Goal: Contribute content

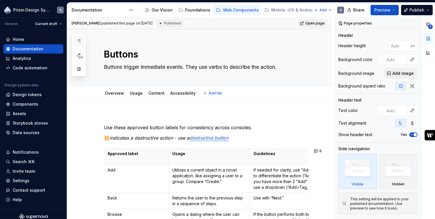
click at [80, 40] on icon "button" at bounding box center [78, 41] width 5 height 5
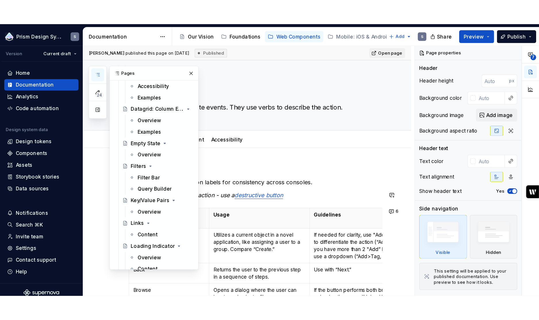
scroll to position [632, 0]
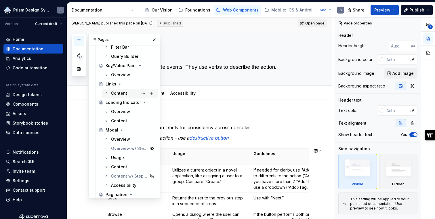
click at [118, 94] on div "Content" at bounding box center [119, 93] width 16 height 6
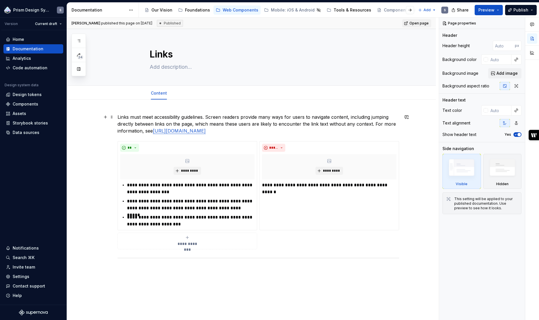
click at [369, 132] on p "Links must meet accessibility guidelines. Screen readers provide many ways for …" at bounding box center [259, 124] width 282 height 21
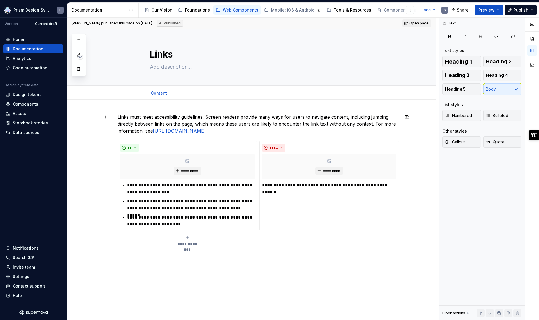
type textarea "*"
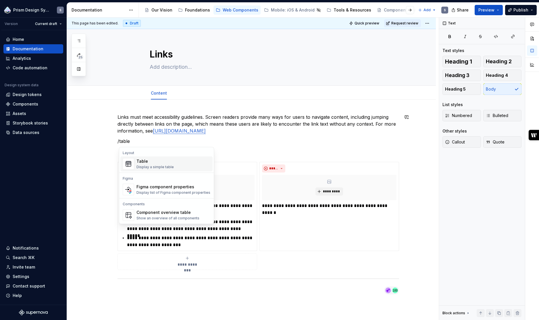
click at [162, 162] on div "Table" at bounding box center [155, 161] width 37 height 6
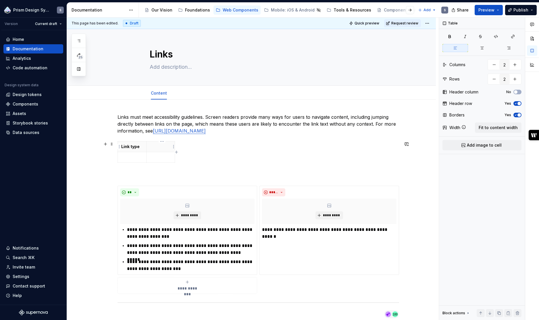
click at [169, 143] on th at bounding box center [160, 146] width 29 height 11
click at [134, 159] on p at bounding box center [132, 157] width 22 height 6
drag, startPoint x: 148, startPoint y: 147, endPoint x: 177, endPoint y: 147, distance: 28.2
click at [177, 147] on th "Content" at bounding box center [189, 146] width 29 height 11
drag, startPoint x: 204, startPoint y: 147, endPoint x: 262, endPoint y: 146, distance: 57.5
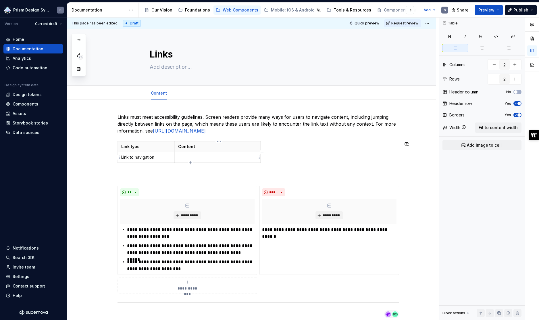
click at [193, 157] on p at bounding box center [217, 157] width 79 height 6
click at [165, 160] on p "Link to navigation" at bounding box center [146, 157] width 50 height 6
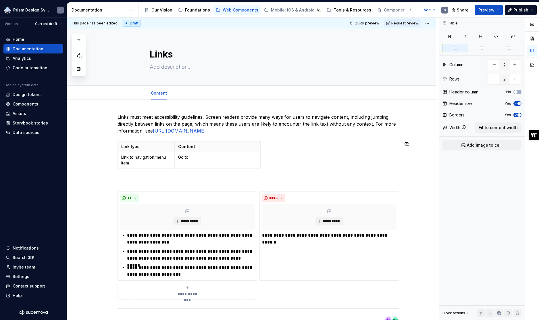
type textarea "*"
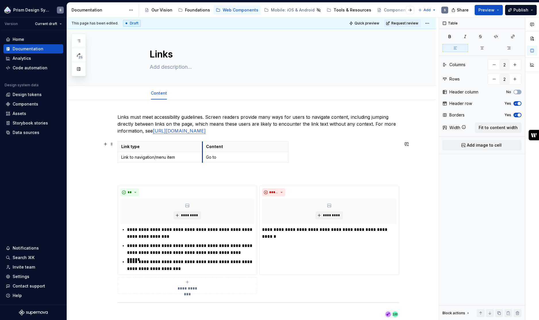
drag, startPoint x: 176, startPoint y: 145, endPoint x: 204, endPoint y: 145, distance: 28.2
click at [204, 145] on th "Content" at bounding box center [245, 146] width 86 height 11
click at [231, 147] on p "Content" at bounding box center [245, 147] width 79 height 6
click at [234, 158] on p "Go to" at bounding box center [245, 157] width 79 height 6
click at [277, 147] on p "Content pattern" at bounding box center [245, 147] width 79 height 6
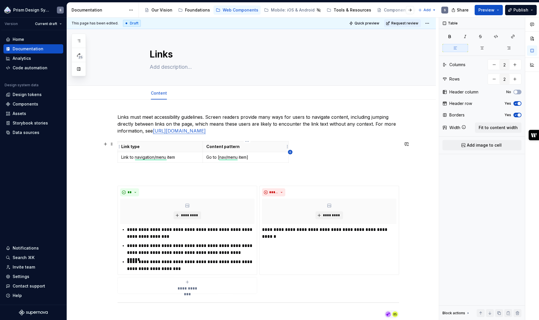
click at [290, 151] on icon "button" at bounding box center [290, 152] width 5 height 5
type input "3"
click at [296, 148] on html "Prism Design System S Version Current draft Home Documentation Analytics Code a…" at bounding box center [269, 160] width 539 height 320
click at [292, 144] on html "Prism Design System S Version Current draft Home Documentation Analytics Code a…" at bounding box center [269, 160] width 539 height 320
click at [296, 148] on p "Example" at bounding box center [301, 147] width 17 height 6
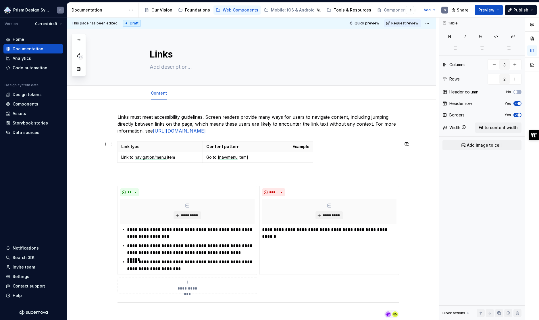
click at [298, 157] on p at bounding box center [301, 157] width 17 height 6
click at [120, 158] on html "Prism Design System S Version Current draft Home Documentation Analytics Code a…" at bounding box center [269, 160] width 539 height 320
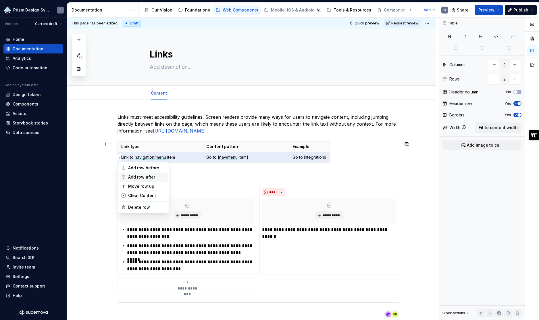
click at [130, 176] on div "Add row after" at bounding box center [146, 177] width 37 height 6
type input "3"
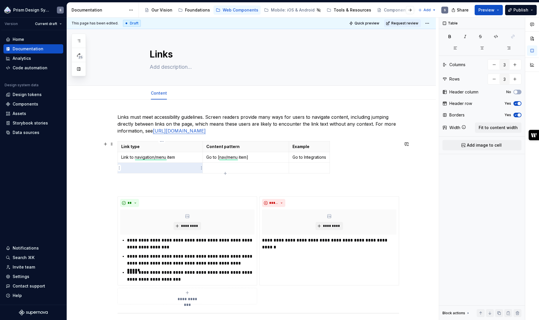
click at [174, 167] on p at bounding box center [160, 168] width 78 height 6
drag, startPoint x: 218, startPoint y: 157, endPoint x: 208, endPoint y: 158, distance: 10.4
click at [208, 158] on p "Go to [nav/menu item]" at bounding box center [245, 157] width 79 height 6
click at [179, 167] on p at bounding box center [160, 168] width 78 height 6
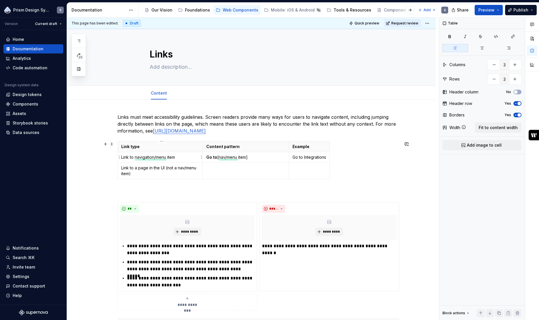
click at [169, 156] on p "Link to navigation/menu item" at bounding box center [160, 157] width 78 height 6
drag, startPoint x: 240, startPoint y: 158, endPoint x: 228, endPoint y: 156, distance: 12.4
click at [228, 156] on p "Go to [nav/menu item]" at bounding box center [245, 157] width 79 height 6
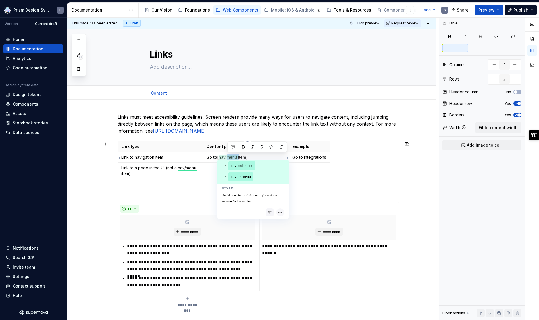
type textarea "*"
click at [185, 153] on td "Link to navigation item" at bounding box center [160, 157] width 85 height 11
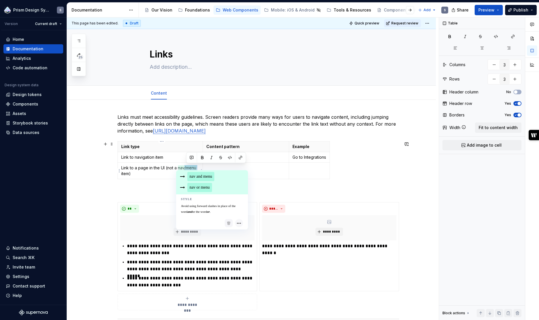
drag, startPoint x: 186, startPoint y: 168, endPoint x: 199, endPoint y: 169, distance: 12.7
click at [199, 169] on p "Link to a page in the UI (not a nav/menu item)" at bounding box center [160, 171] width 78 height 12
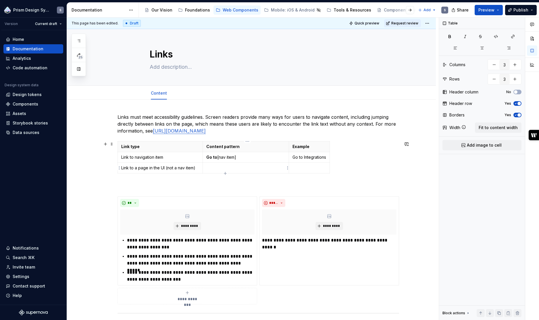
click at [237, 168] on p at bounding box center [245, 168] width 79 height 6
click at [150, 169] on p "Link to a page in the UI (not a nav item)" at bounding box center [160, 168] width 78 height 6
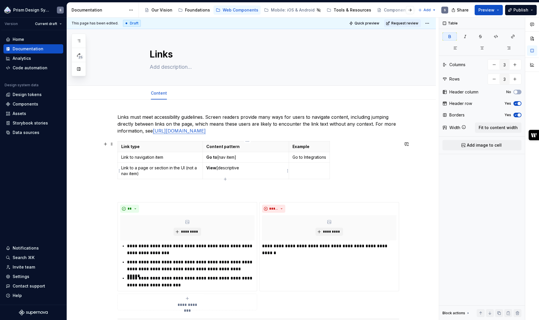
click at [259, 163] on td "View [descriptive" at bounding box center [246, 171] width 86 height 16
click at [255, 167] on p "View [descriptive" at bounding box center [245, 168] width 79 height 6
click at [310, 167] on p at bounding box center [310, 168] width 34 height 6
click at [174, 173] on p "Link to a page or section in the UI (not a nav item)" at bounding box center [160, 171] width 78 height 12
click at [225, 180] on icon "button" at bounding box center [225, 179] width 5 height 5
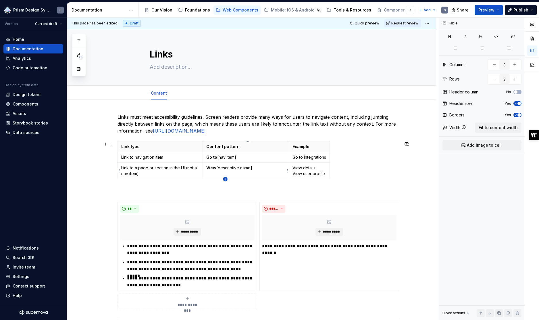
type input "4"
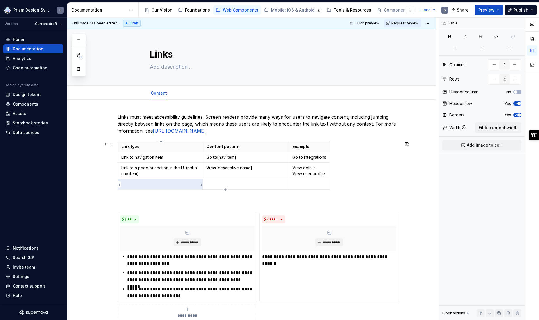
click at [169, 182] on p at bounding box center [160, 184] width 78 height 6
drag, startPoint x: 138, startPoint y: 158, endPoint x: 123, endPoint y: 158, distance: 15.5
click at [123, 158] on p "Link to navigation item" at bounding box center [160, 157] width 78 height 6
click at [146, 156] on p "Navigation item" at bounding box center [160, 157] width 78 height 6
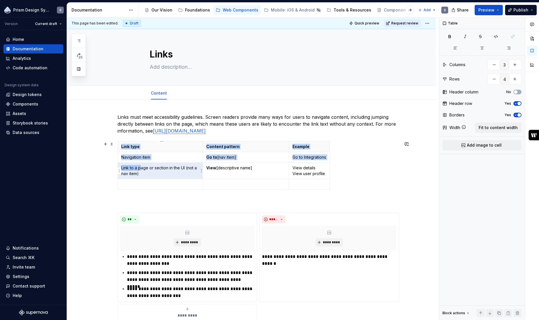
drag, startPoint x: 142, startPoint y: 168, endPoint x: 117, endPoint y: 168, distance: 24.4
click at [117, 168] on body "Prism Design System S Version Current draft Home Documentation Analytics Code a…" at bounding box center [269, 160] width 539 height 320
click at [136, 168] on p "Link to a page or section in the UI (not a nav item)" at bounding box center [160, 171] width 78 height 12
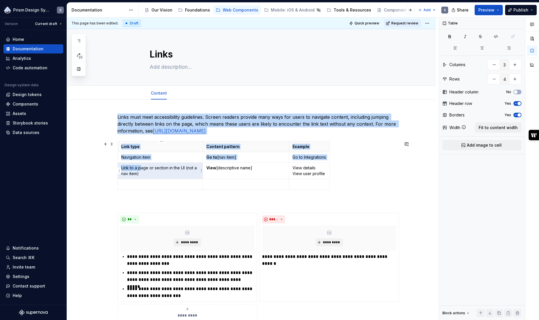
drag, startPoint x: 142, startPoint y: 169, endPoint x: 121, endPoint y: 168, distance: 20.7
click at [121, 168] on td "Link to a page or section in the UI (not a nav item)" at bounding box center [160, 171] width 85 height 16
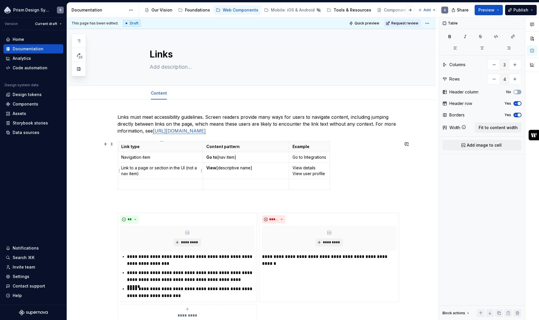
click at [134, 170] on p "Link to a page or section in the UI (not a nav item)" at bounding box center [160, 171] width 78 height 12
click at [143, 169] on p "Link to a page or section in the UI (not a nav item)" at bounding box center [160, 171] width 78 height 12
click at [151, 184] on p at bounding box center [160, 184] width 78 height 6
click at [154, 185] on p at bounding box center [160, 184] width 78 height 6
click at [356, 135] on div "**********" at bounding box center [259, 230] width 282 height 232
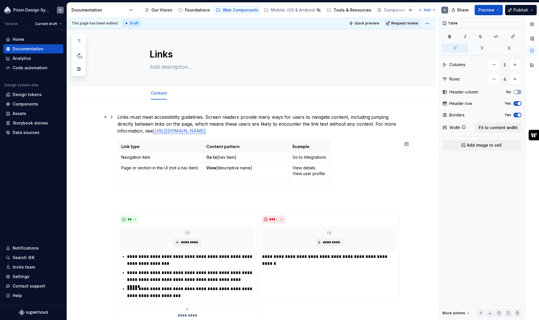
click at [355, 133] on p "Links must meet accessibility guidelines. Screen readers provide many ways for …" at bounding box center [259, 124] width 282 height 21
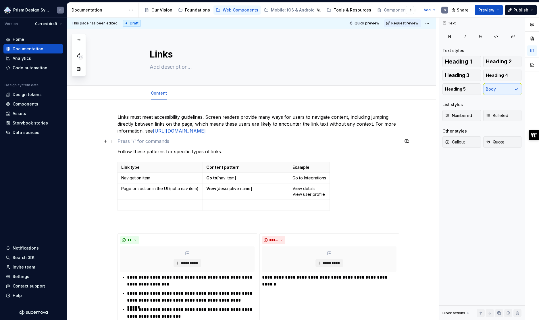
click at [276, 142] on p at bounding box center [259, 141] width 282 height 7
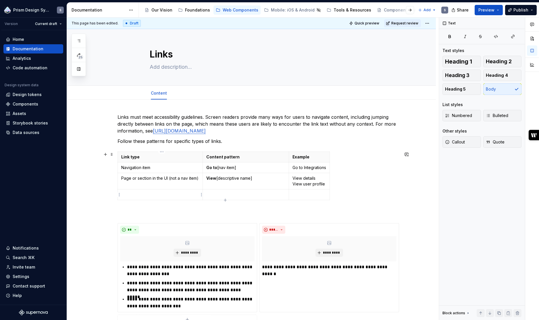
click at [137, 194] on p at bounding box center [160, 195] width 78 height 6
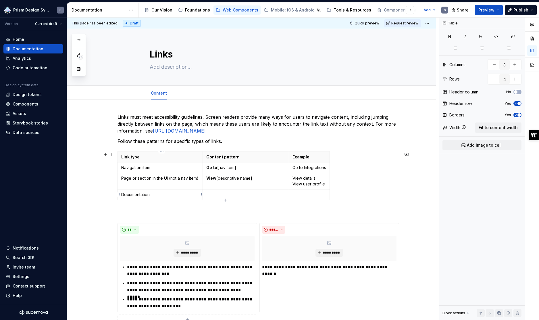
click at [122, 195] on td "Documentation" at bounding box center [160, 194] width 85 height 11
click at [163, 197] on p "Documentation" at bounding box center [160, 195] width 78 height 6
click at [225, 197] on p at bounding box center [245, 195] width 79 height 6
drag, startPoint x: 242, startPoint y: 195, endPoint x: 205, endPoint y: 194, distance: 37.4
click at [205, 194] on td "Learn more about [item]" at bounding box center [246, 194] width 86 height 11
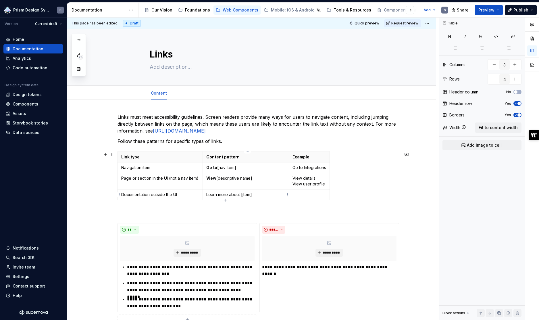
click at [240, 195] on p "Learn more about [item]" at bounding box center [245, 195] width 79 height 6
drag, startPoint x: 242, startPoint y: 196, endPoint x: 206, endPoint y: 194, distance: 35.7
click at [206, 194] on td "Learn more about [item]" at bounding box center [246, 194] width 86 height 11
click at [298, 196] on p at bounding box center [310, 195] width 34 height 6
drag, startPoint x: 356, startPoint y: 159, endPoint x: 377, endPoint y: 159, distance: 20.4
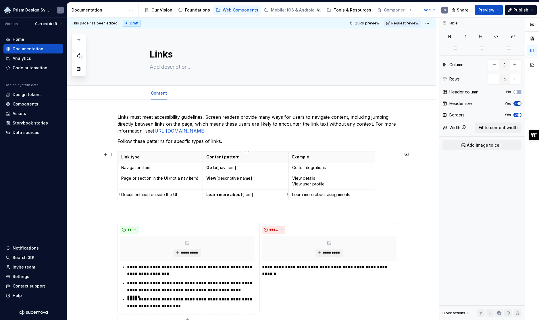
click at [259, 198] on td "Learn more about [item]" at bounding box center [246, 194] width 86 height 11
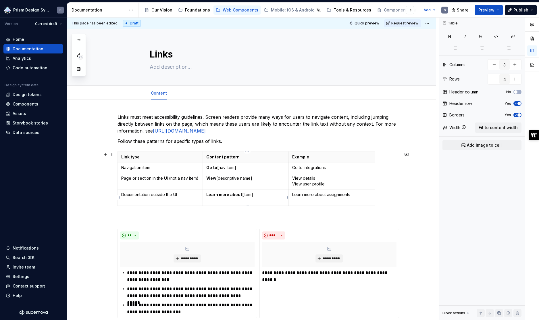
click at [248, 203] on p "Learn more about [item]" at bounding box center [245, 198] width 79 height 12
drag, startPoint x: 218, startPoint y: 201, endPoint x: 208, endPoint y: 201, distance: 9.8
click at [208, 201] on p "Learn more about [item] Visit" at bounding box center [245, 198] width 79 height 12
click at [228, 202] on p "Learn more about [item] Visit" at bounding box center [245, 198] width 79 height 12
drag, startPoint x: 258, startPoint y: 201, endPoint x: 208, endPoint y: 202, distance: 50.3
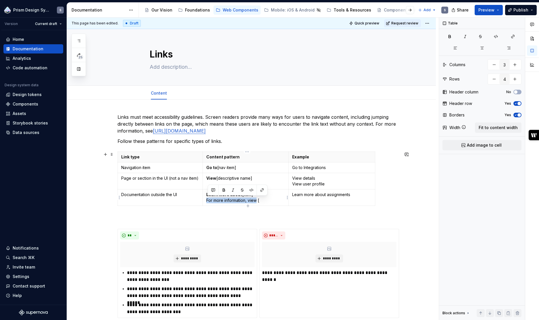
click at [208, 201] on p "Learn more about [item] For more information, view [" at bounding box center [245, 198] width 79 height 12
click at [265, 202] on p "Learn more about [item] For more information, view [" at bounding box center [245, 198] width 79 height 12
drag, startPoint x: 271, startPoint y: 199, endPoint x: 207, endPoint y: 198, distance: 64.1
click at [207, 198] on td "Learn more about [item] For more information, view" at bounding box center [246, 197] width 86 height 16
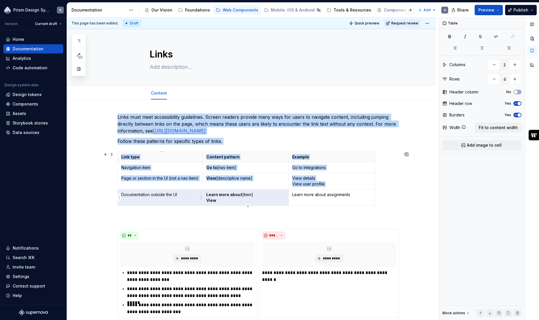
drag, startPoint x: 227, startPoint y: 201, endPoint x: 202, endPoint y: 200, distance: 24.7
click at [202, 200] on body "Prism Design System S Version Current draft Home Documentation Analytics Code a…" at bounding box center [269, 160] width 539 height 320
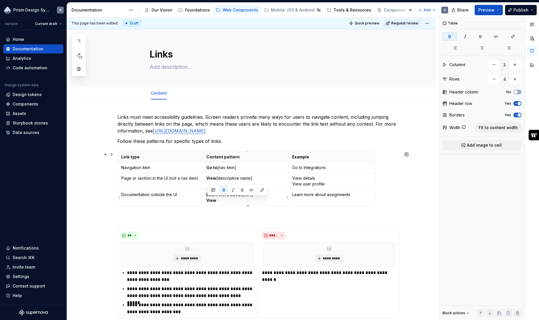
drag, startPoint x: 221, startPoint y: 201, endPoint x: 207, endPoint y: 199, distance: 14.0
click at [207, 199] on td "Learn more about [item] View" at bounding box center [246, 197] width 86 height 16
click at [338, 196] on p "Learn more about assignments" at bounding box center [331, 195] width 79 height 6
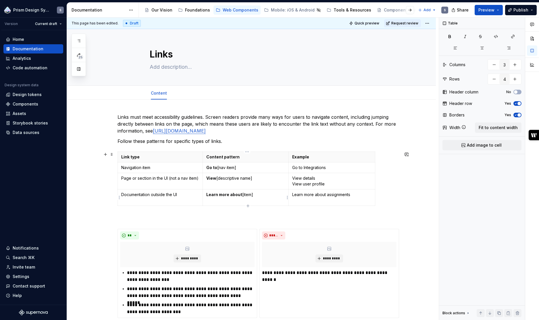
click at [270, 192] on p "Learn more about [item]" at bounding box center [245, 198] width 79 height 12
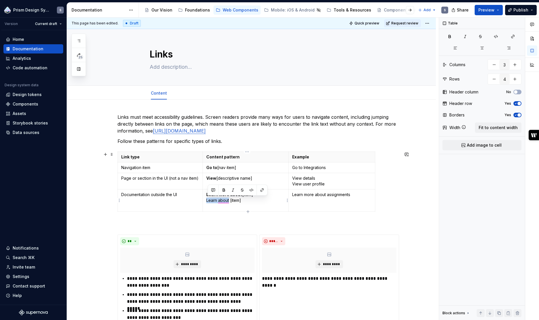
drag, startPoint x: 231, startPoint y: 200, endPoint x: 206, endPoint y: 200, distance: 25.3
click at [206, 200] on td "Learn more about [item] Learn about [item]" at bounding box center [246, 200] width 86 height 22
click at [253, 213] on div "Link type Content pattern Example Navigation item Go to [nav item] Go to Integr…" at bounding box center [259, 183] width 282 height 62
click at [248, 196] on p "Learn more about [item] Learn about [item]" at bounding box center [245, 200] width 79 height 17
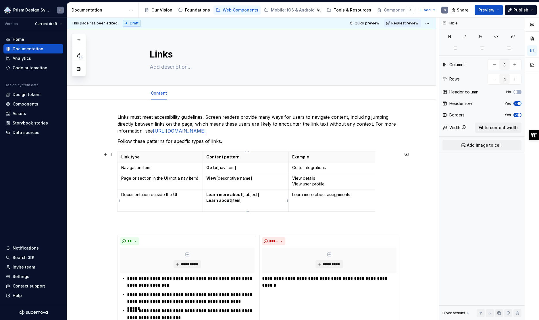
click at [238, 202] on p "Learn more about [subject] Learn about [item]" at bounding box center [245, 200] width 79 height 17
click at [263, 202] on p "Learn more about [subject] Learn about [subject]" at bounding box center [245, 200] width 79 height 17
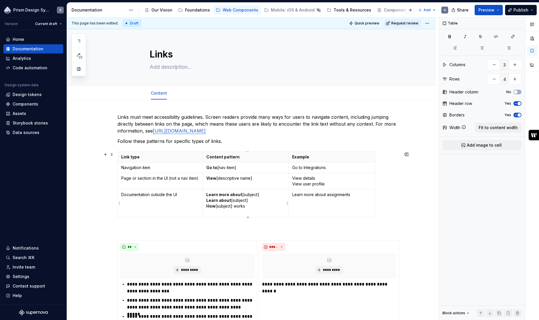
click at [244, 207] on p "Learn more about [subject] Learn about [subject] How [subject] works" at bounding box center [245, 203] width 79 height 23
click at [364, 196] on p "Learn more about assignments" at bounding box center [331, 195] width 79 height 6
click at [347, 160] on th "Example" at bounding box center [332, 157] width 87 height 11
click at [337, 202] on p "Learn more about assignments Learn about" at bounding box center [331, 198] width 79 height 12
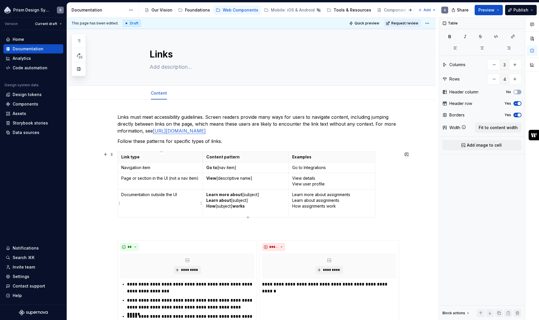
click at [169, 208] on td "Documentation outside the UI" at bounding box center [160, 203] width 85 height 28
click at [175, 156] on p "Link type" at bounding box center [160, 157] width 78 height 6
click at [187, 167] on p "Navigation item" at bounding box center [160, 168] width 78 height 6
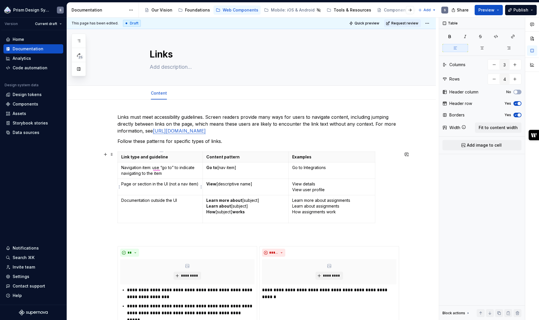
click at [201, 183] on td "Page or section in the UI (not a nav item)" at bounding box center [160, 187] width 85 height 16
drag, startPoint x: 168, startPoint y: 174, endPoint x: 152, endPoint y: 168, distance: 16.4
click at [152, 168] on p "Navigation item: use “go to” to indicate navigating to the item" at bounding box center [160, 171] width 78 height 12
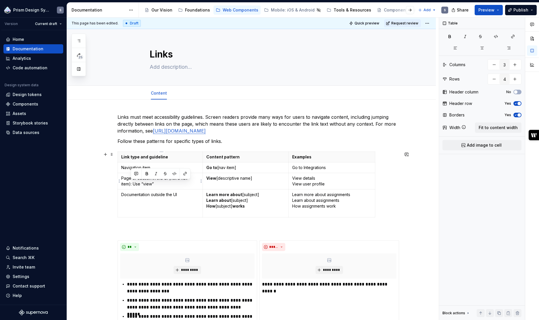
drag, startPoint x: 158, startPoint y: 183, endPoint x: 132, endPoint y: 185, distance: 26.6
click at [132, 185] on p "Page or section in the UI (not a nav item): Use “view”" at bounding box center [160, 181] width 78 height 12
click at [177, 202] on td "Documentation outside the UI" at bounding box center [160, 203] width 85 height 28
click at [211, 219] on div "Link type and guideline Content pattern Examples Navigation item Go to [nav ite…" at bounding box center [259, 186] width 282 height 68
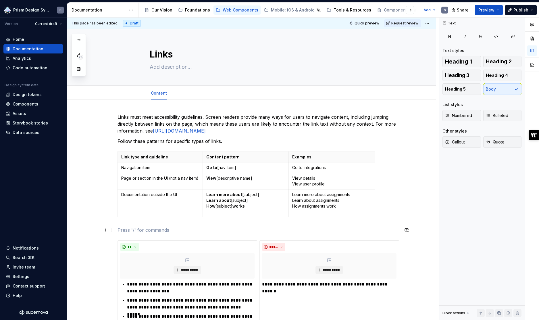
click at [198, 219] on p at bounding box center [259, 230] width 282 height 7
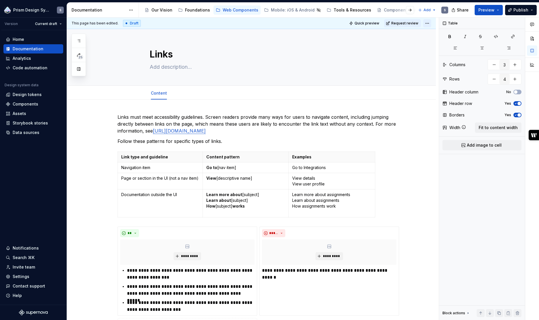
click at [428, 23] on html "Prism Design System S Version Current draft Home Documentation Analytics Code a…" at bounding box center [269, 160] width 539 height 320
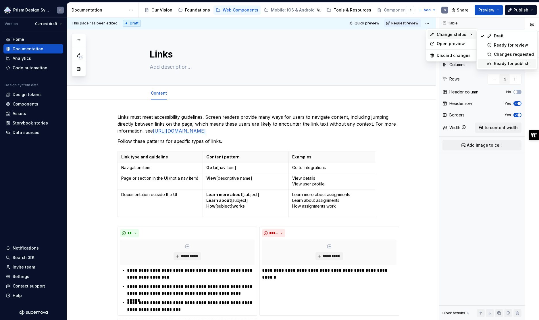
click at [434, 64] on div "Ready for publish" at bounding box center [514, 64] width 40 height 6
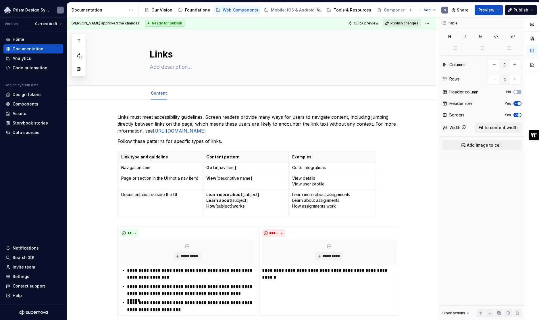
click at [408, 21] on span "Publish changes" at bounding box center [405, 23] width 28 height 5
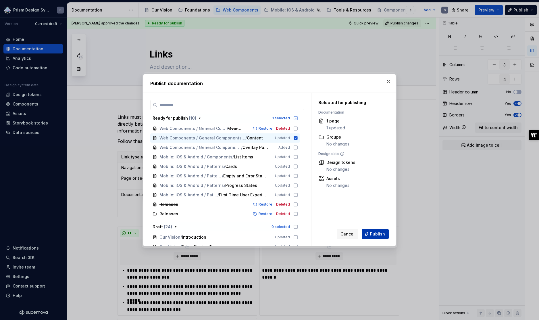
click at [378, 219] on span "Publish" at bounding box center [377, 234] width 15 height 6
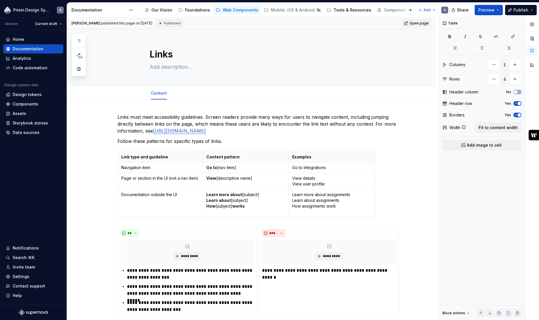
type textarea "*"
